Goal: Book appointment/travel/reservation

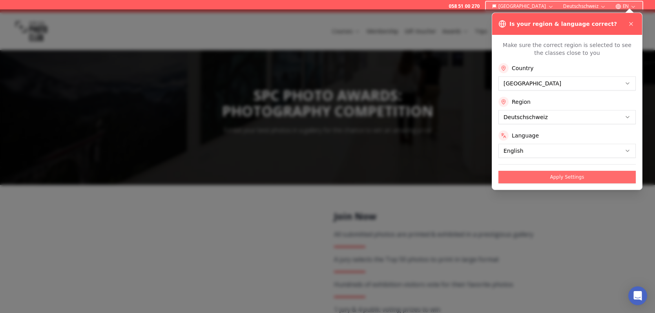
click at [574, 176] on button "Apply Settings" at bounding box center [566, 177] width 137 height 13
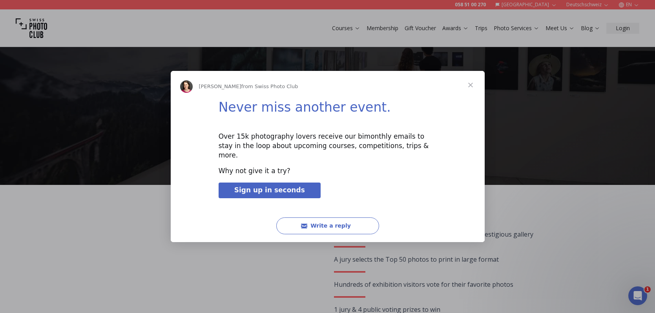
click at [471, 89] on span "Close" at bounding box center [470, 85] width 28 height 28
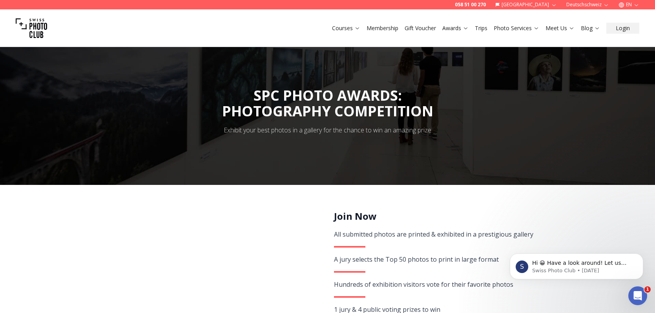
click at [485, 29] on link "Trips" at bounding box center [481, 28] width 13 height 8
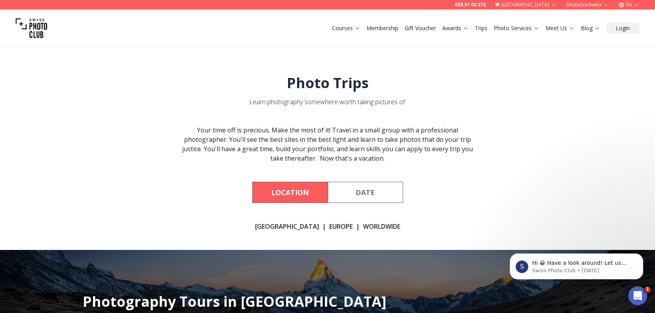
click at [288, 195] on button "Location" at bounding box center [289, 192] width 75 height 21
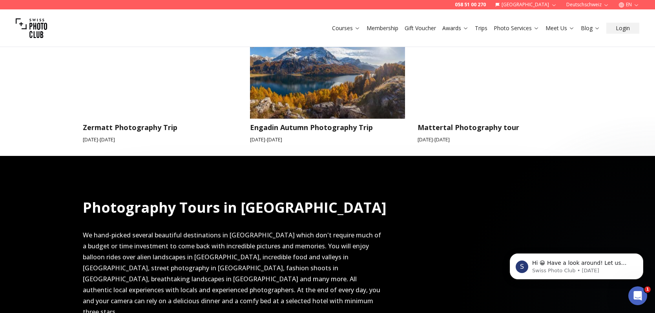
scroll to position [375, 0]
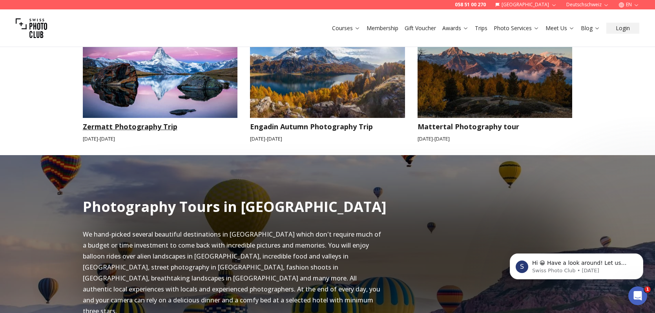
click at [170, 80] on img at bounding box center [160, 74] width 155 height 87
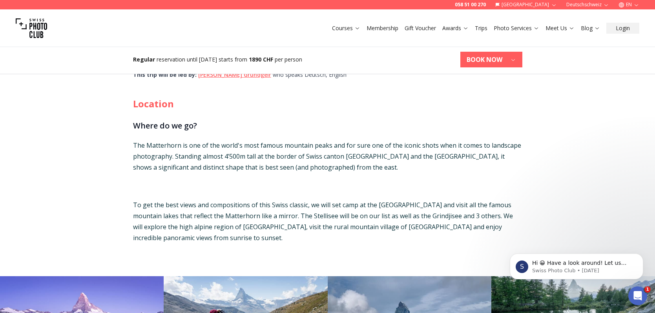
scroll to position [291, 0]
